Goal: Task Accomplishment & Management: Complete application form

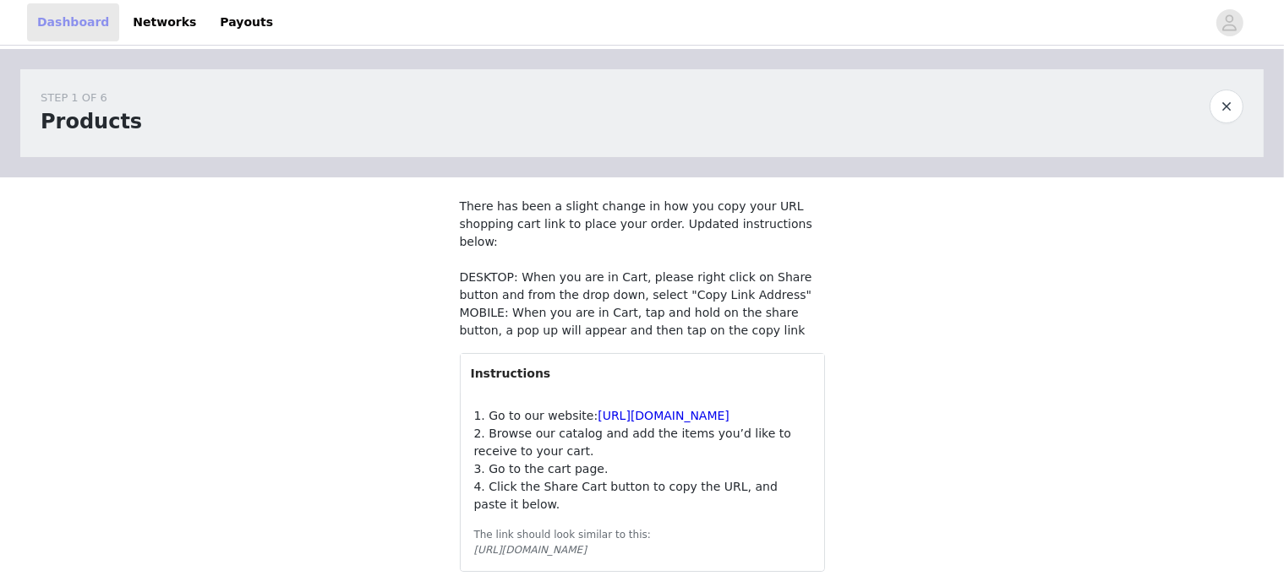
click at [74, 26] on link "Dashboard" at bounding box center [73, 22] width 92 height 38
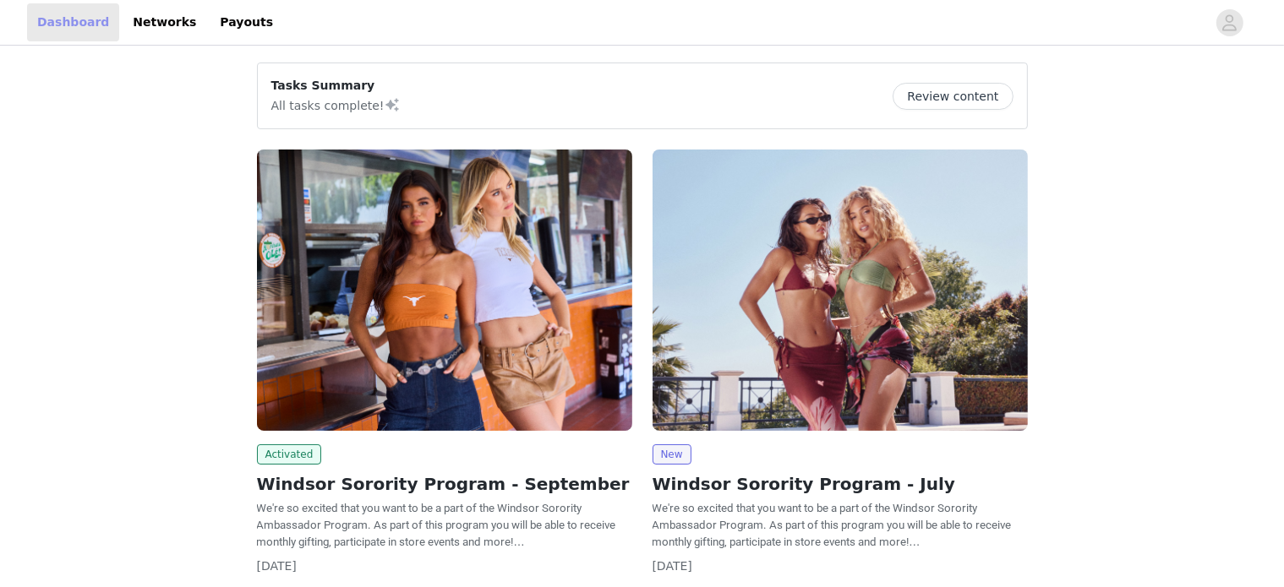
scroll to position [108, 0]
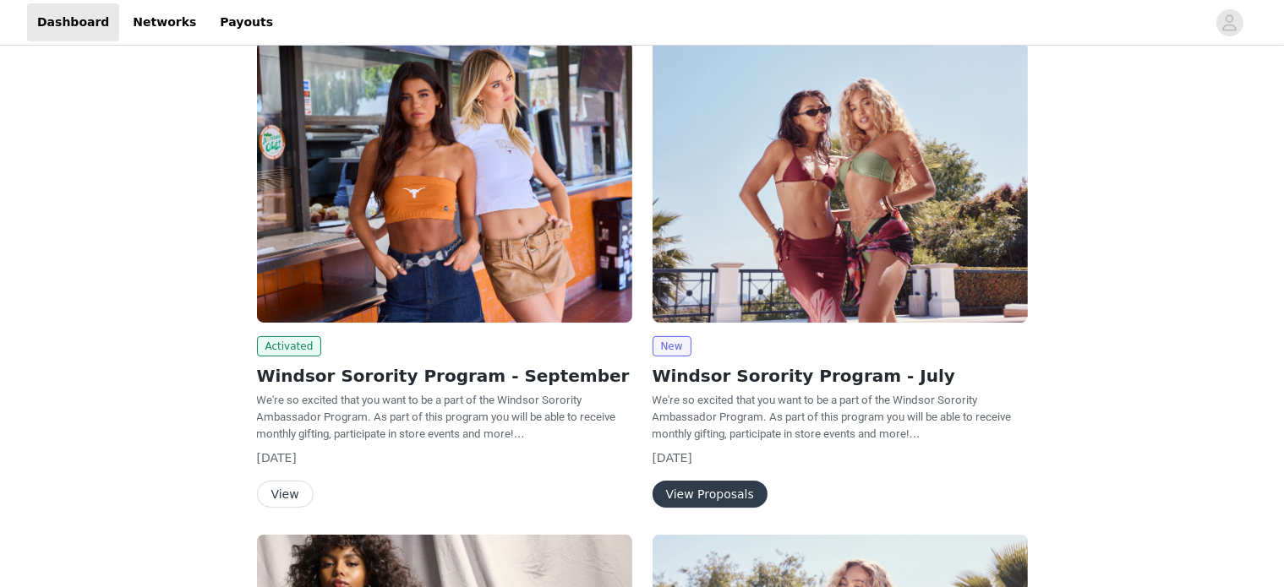
click at [432, 385] on h2 "Windsor Sorority Program - September" at bounding box center [444, 375] width 375 height 25
click at [292, 495] on button "View" at bounding box center [285, 494] width 57 height 27
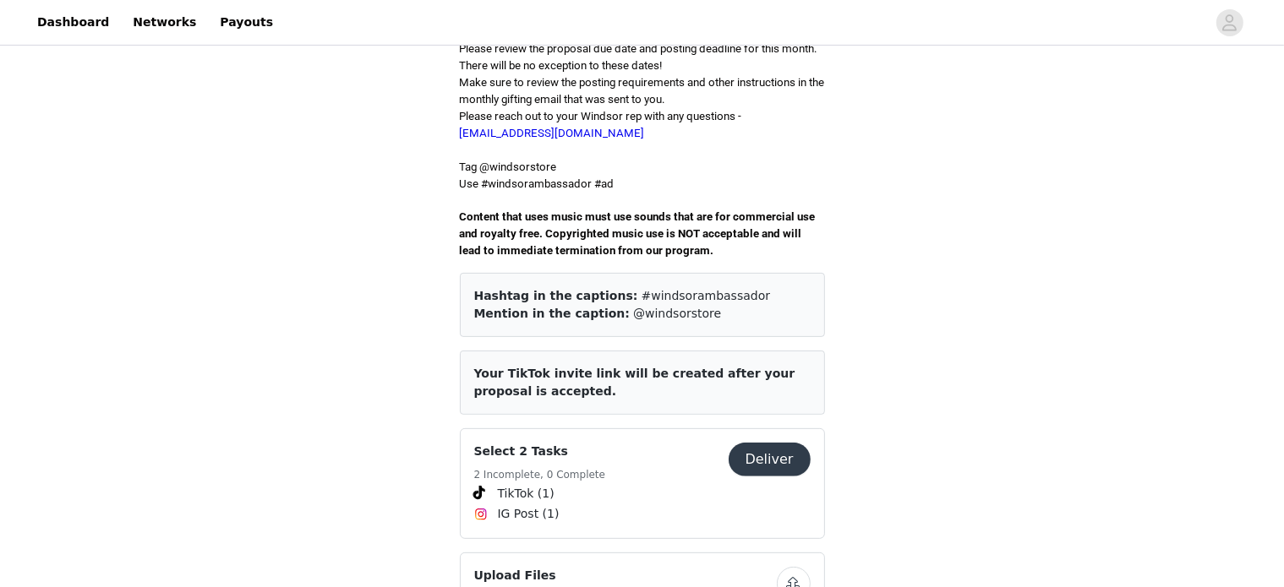
scroll to position [777, 0]
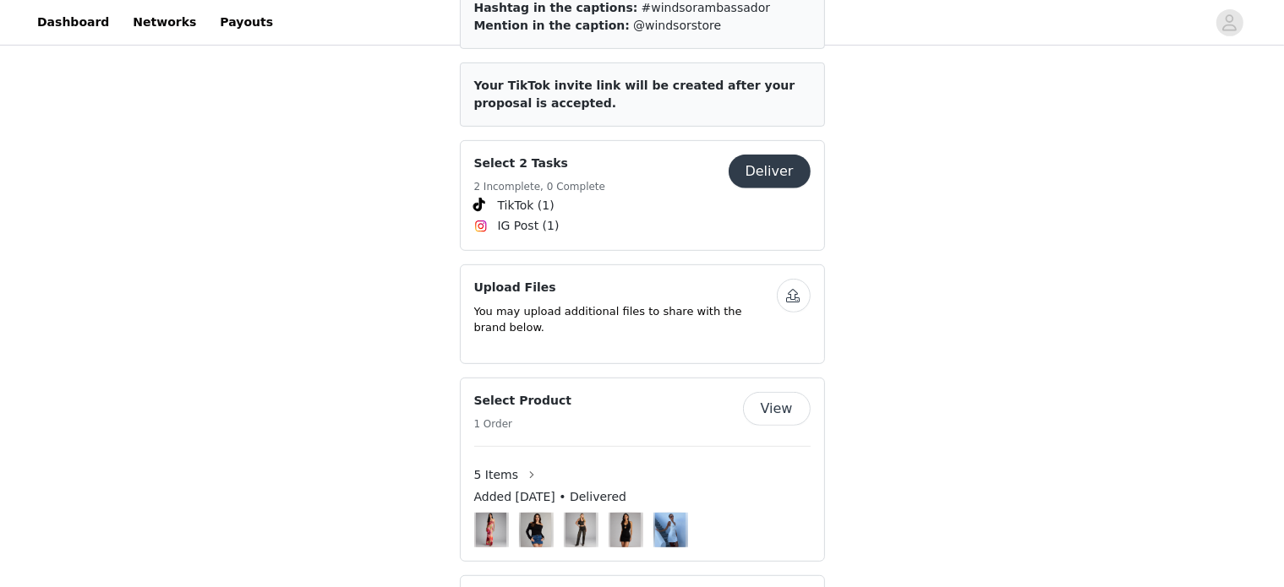
click at [764, 155] on button "Deliver" at bounding box center [769, 172] width 82 height 34
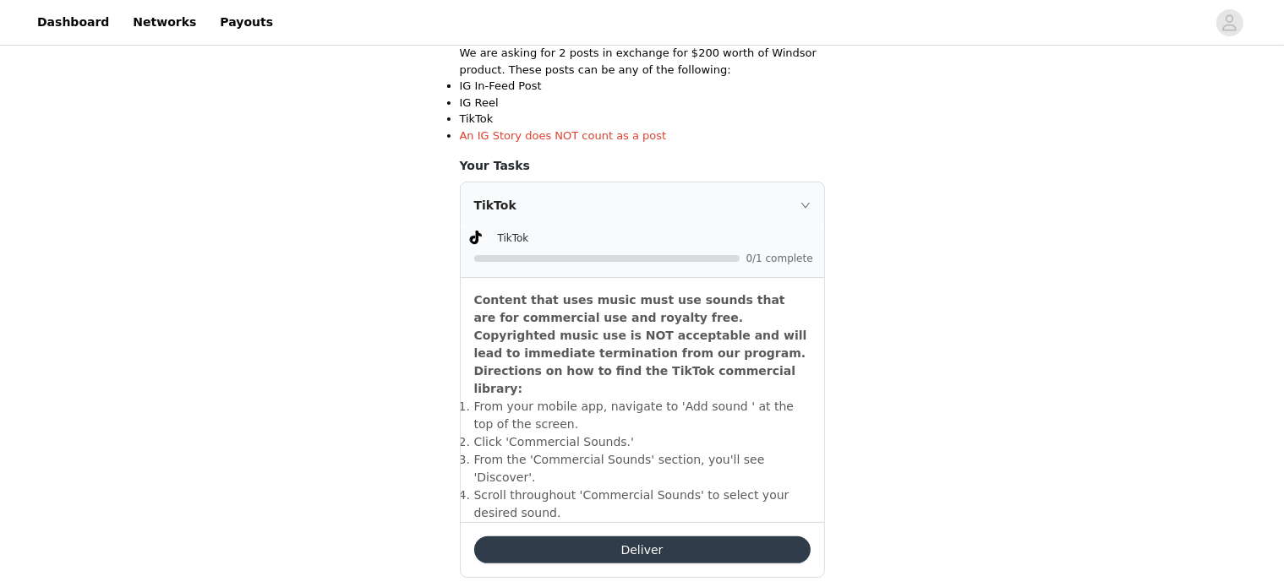
scroll to position [358, 0]
click at [678, 536] on button "Deliver" at bounding box center [642, 549] width 336 height 27
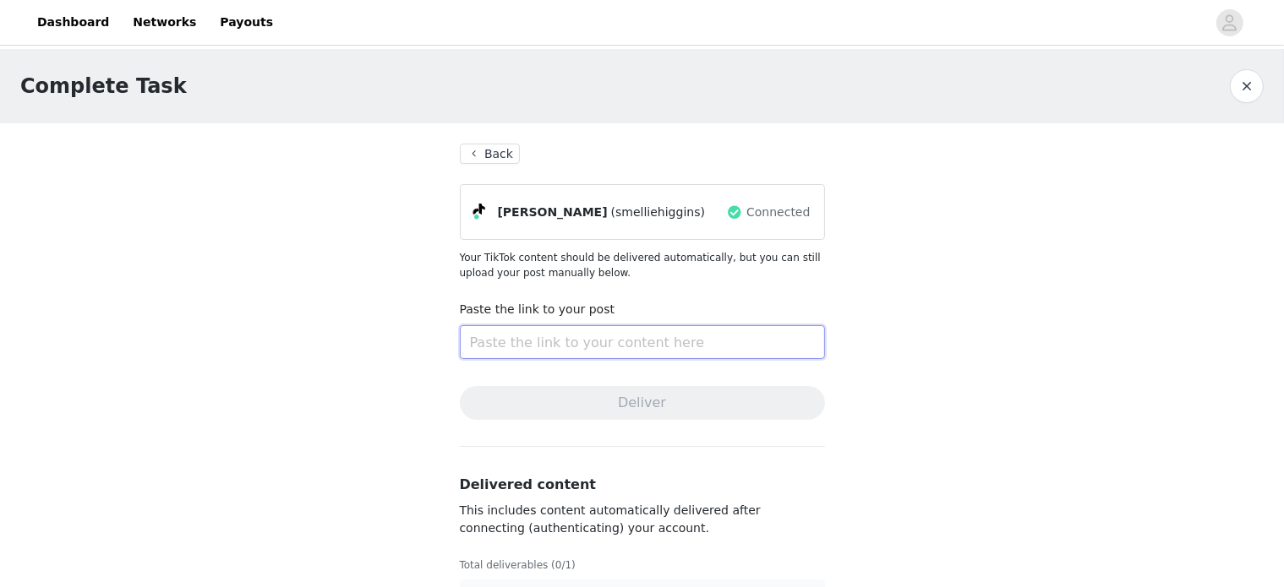
click at [608, 344] on input "text" at bounding box center [642, 342] width 365 height 34
paste input "[URL][DOMAIN_NAME]"
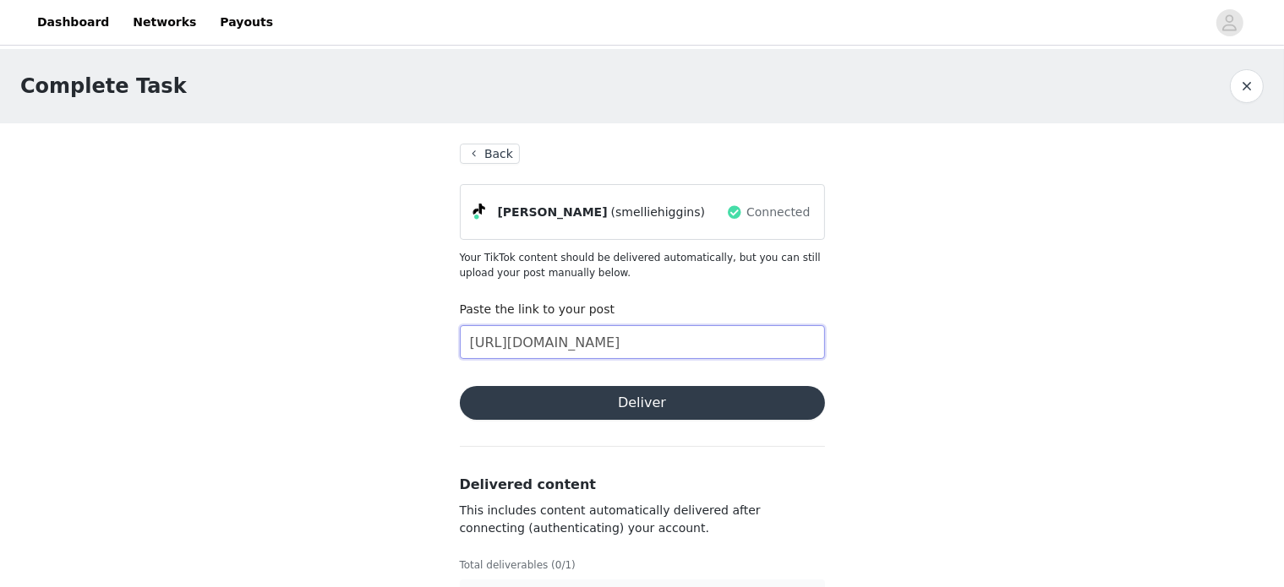
type input "[URL][DOMAIN_NAME]"
click at [650, 401] on button "Deliver" at bounding box center [642, 403] width 365 height 34
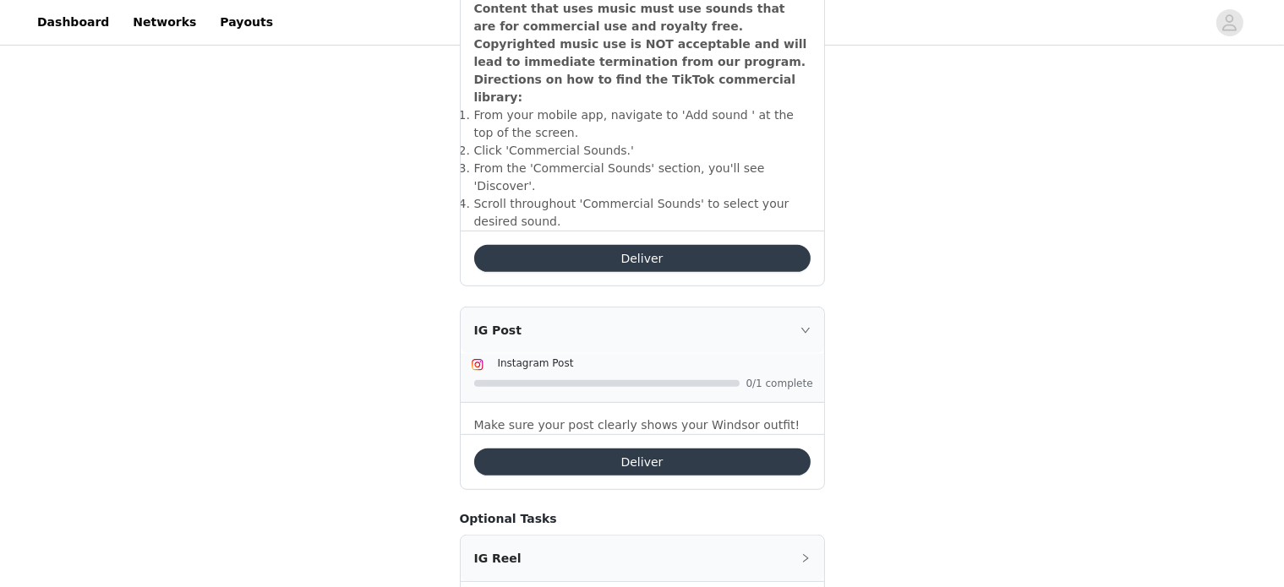
scroll to position [696, 0]
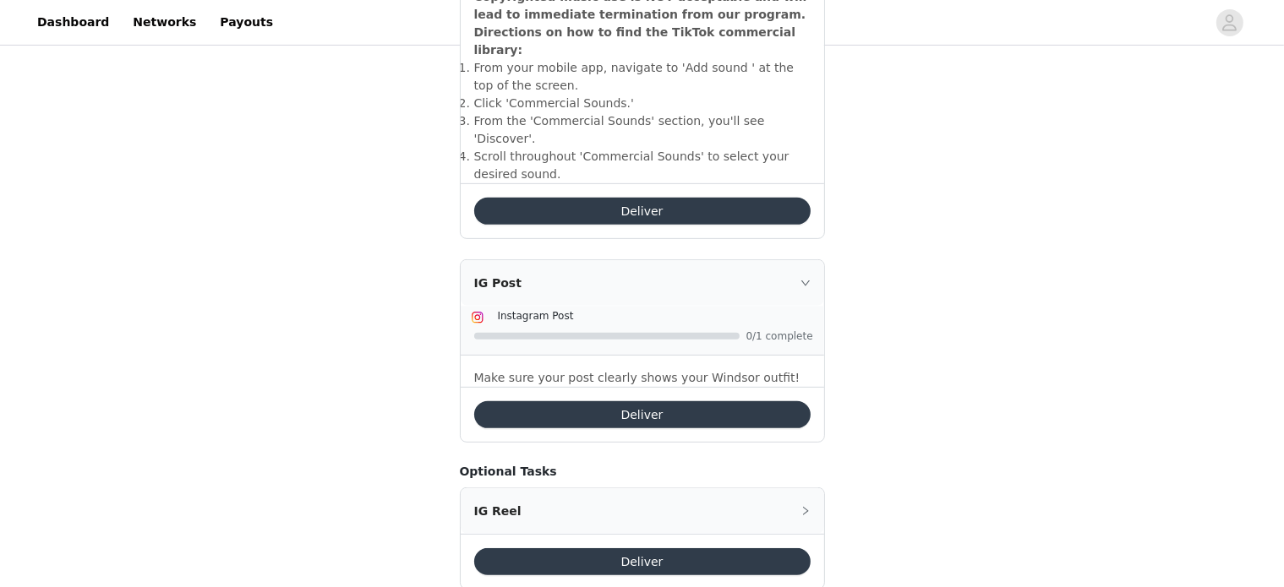
click at [662, 401] on button "Deliver" at bounding box center [642, 414] width 336 height 27
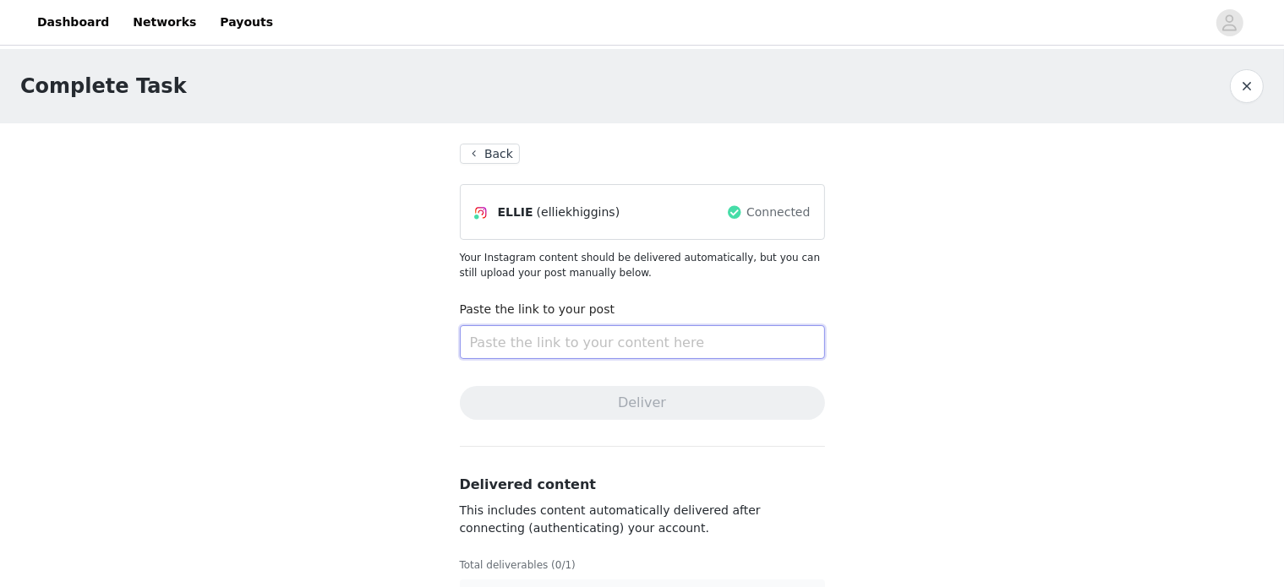
click at [559, 341] on input "text" at bounding box center [642, 342] width 365 height 34
paste input "[URL][DOMAIN_NAME]"
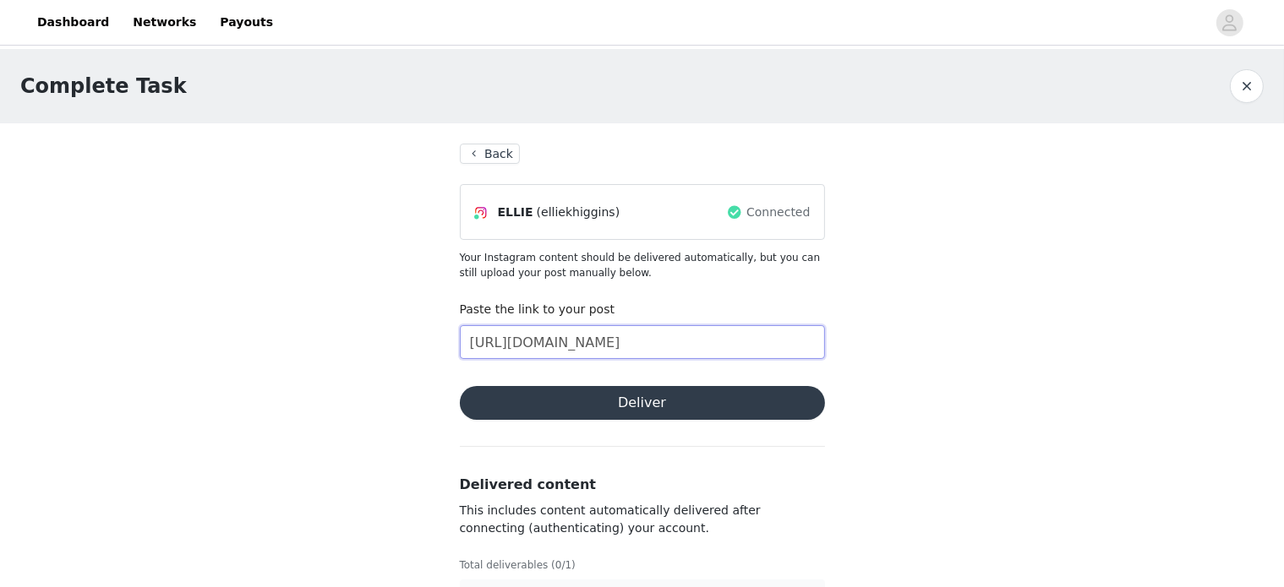
type input "[URL][DOMAIN_NAME]"
click at [616, 415] on button "Deliver" at bounding box center [642, 403] width 365 height 34
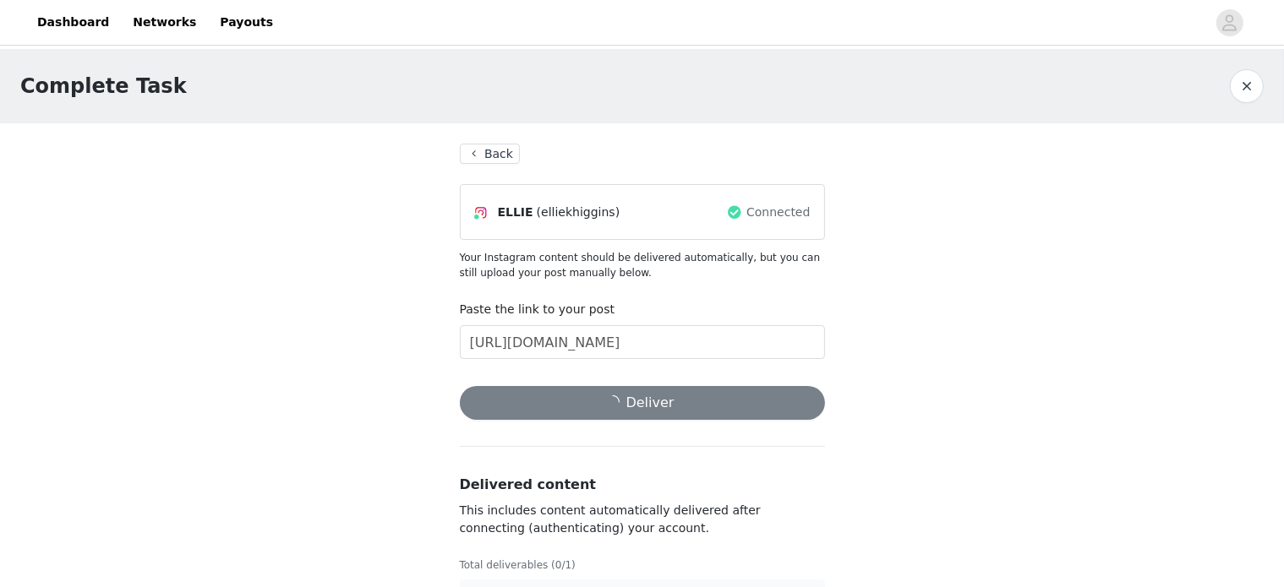
scroll to position [54, 0]
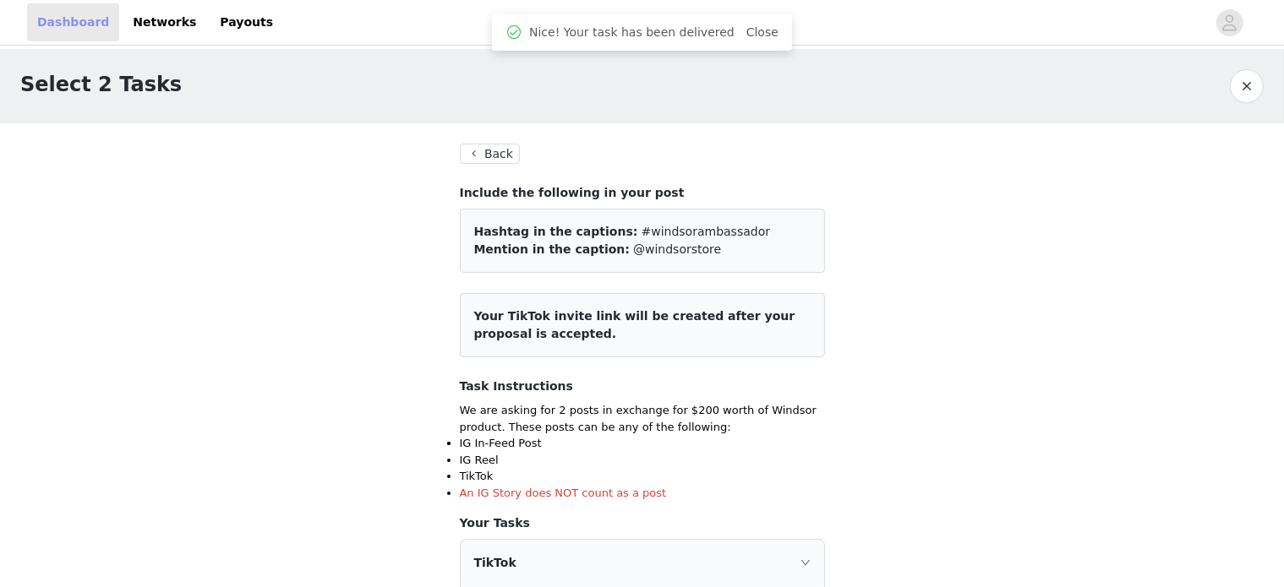
click at [98, 21] on link "Dashboard" at bounding box center [73, 22] width 92 height 38
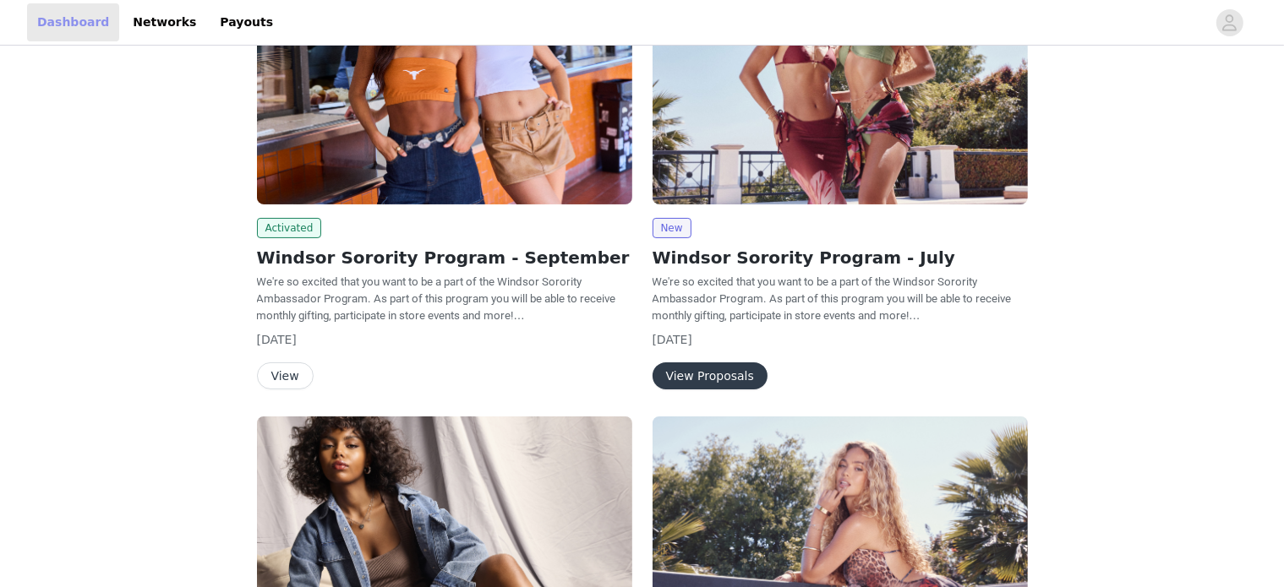
scroll to position [239, 0]
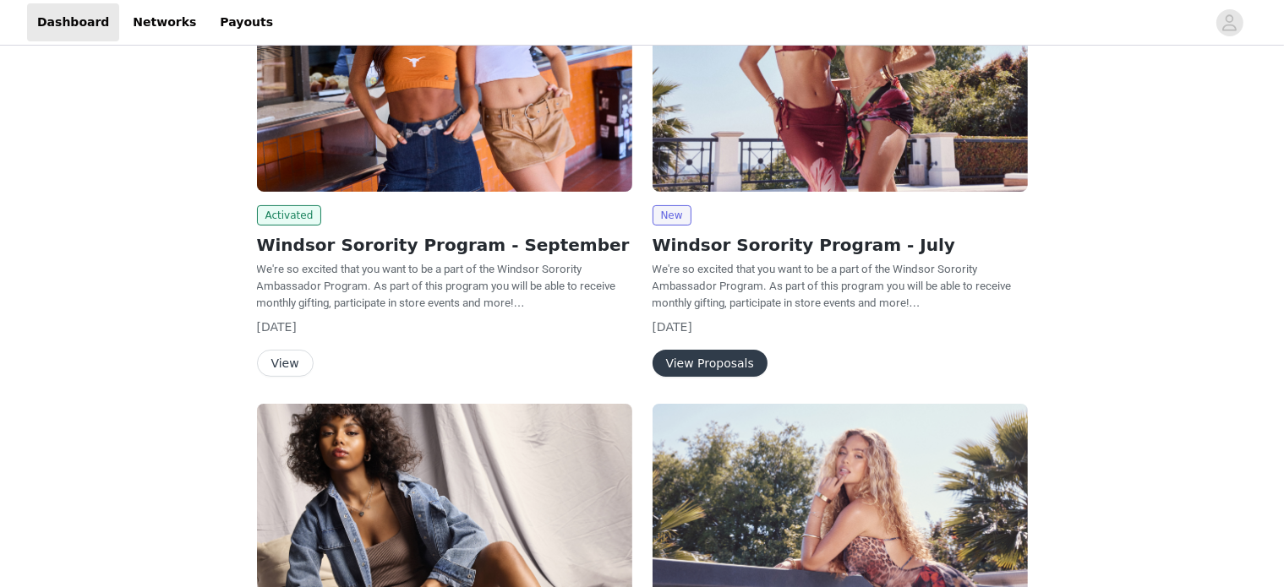
click at [409, 270] on span "We're so excited that you want to be a part of the Windsor Sorority Ambassador …" at bounding box center [436, 286] width 359 height 46
click at [420, 233] on h2 "Windsor Sorority Program - September" at bounding box center [444, 244] width 375 height 25
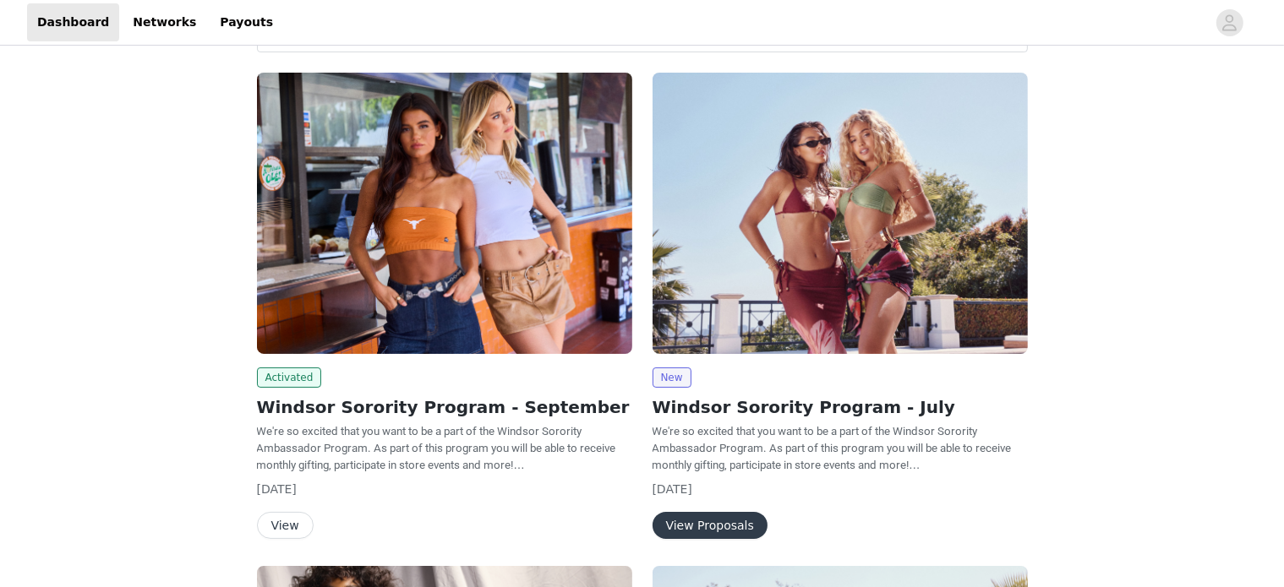
scroll to position [54, 0]
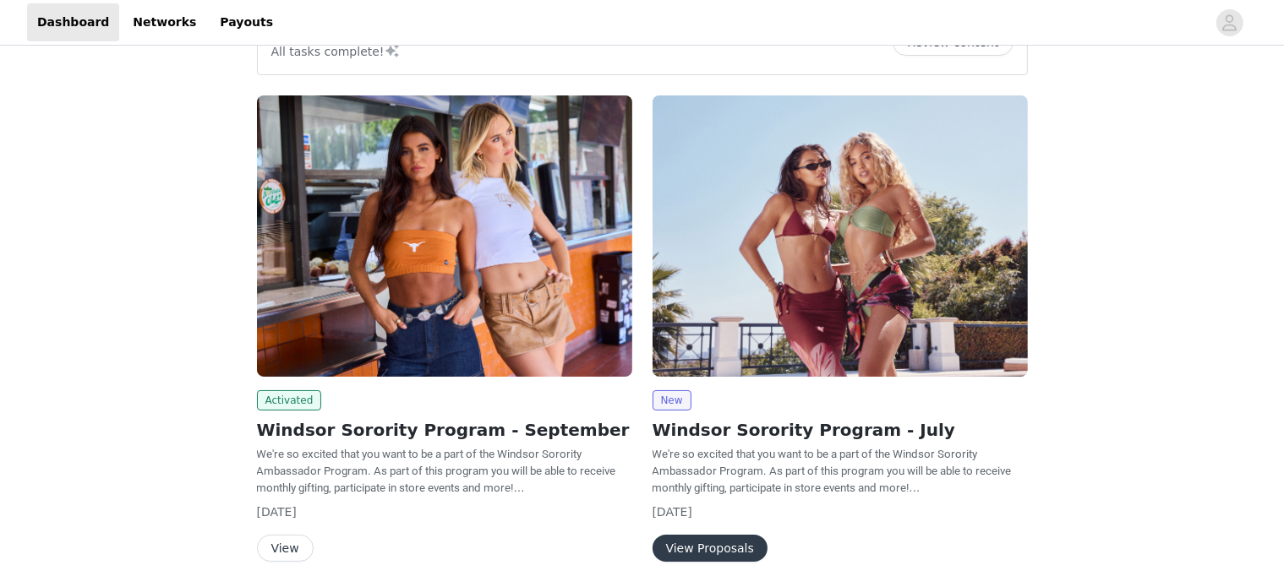
click at [428, 210] on img at bounding box center [444, 235] width 375 height 281
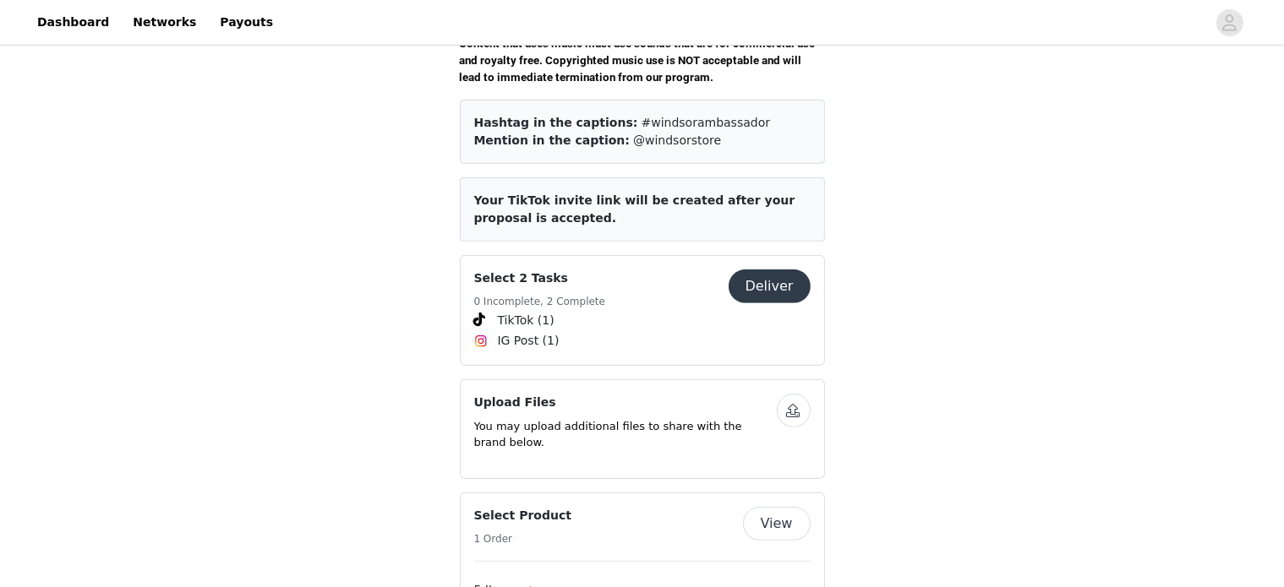
scroll to position [663, 0]
